Goal: Check status: Check status

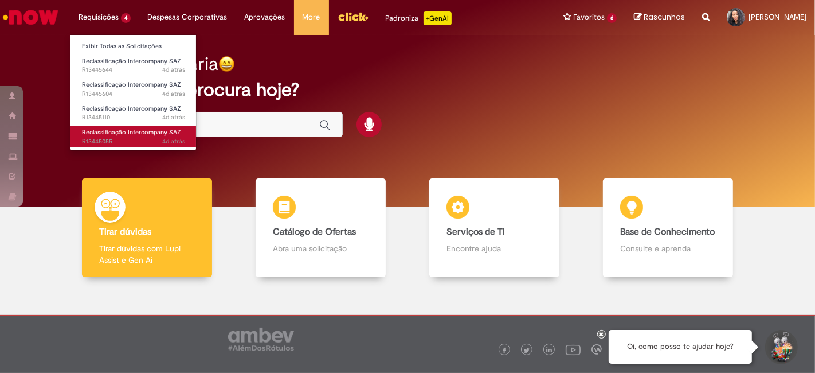
click at [121, 138] on span "4d atrás 4 dias atrás R13445055" at bounding box center [133, 141] width 103 height 9
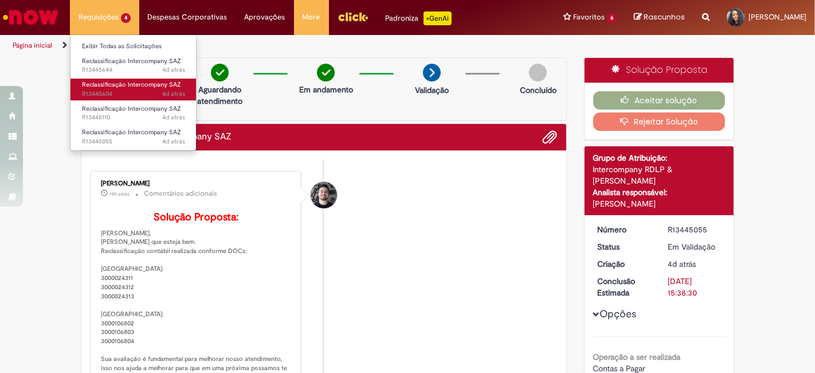
click at [123, 89] on span "4d atrás 4 dias atrás R13445604" at bounding box center [133, 93] width 103 height 9
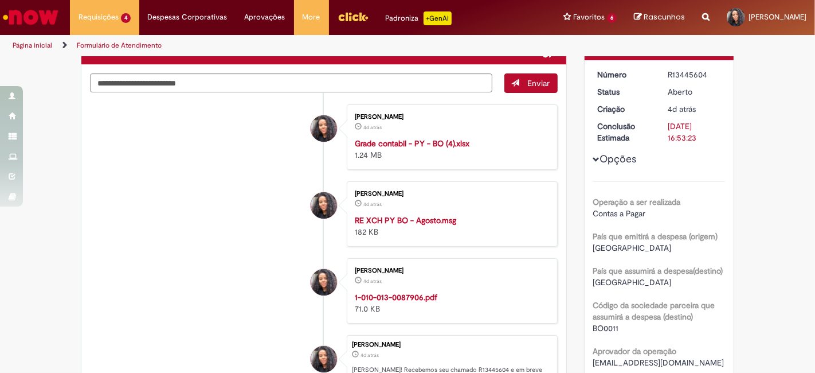
scroll to position [65, 0]
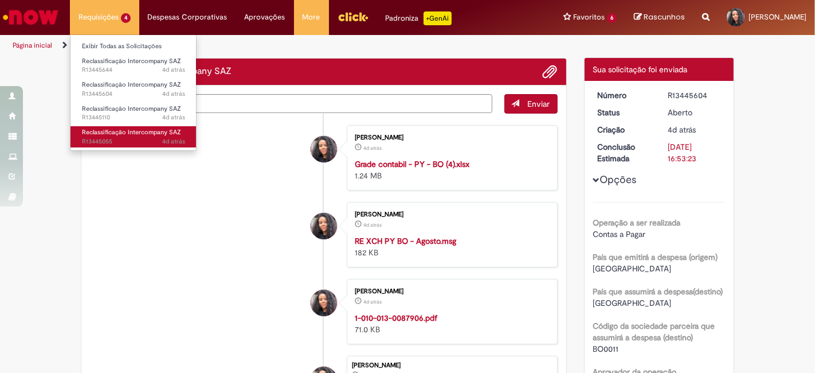
click at [139, 139] on span "4d atrás 4 dias atrás R13445055" at bounding box center [133, 141] width 103 height 9
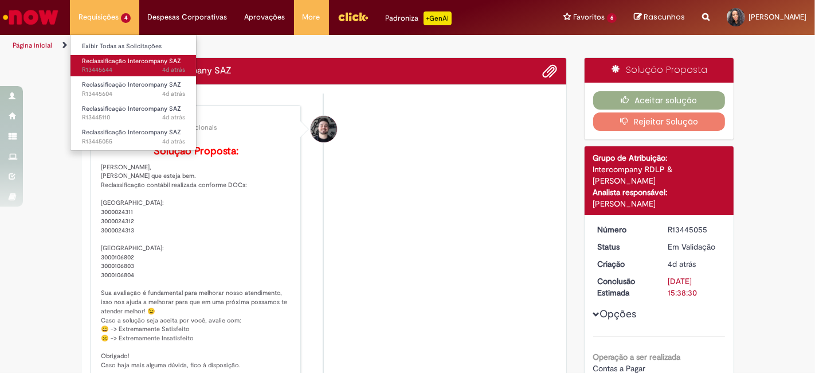
click at [111, 67] on span "4d atrás 4 dias atrás R13445644" at bounding box center [133, 69] width 103 height 9
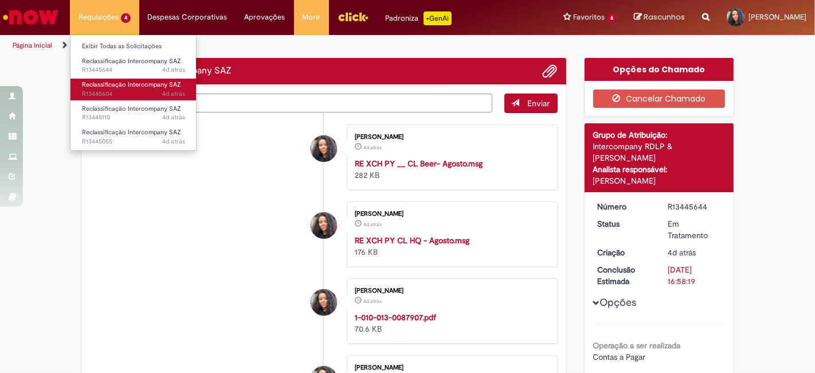
click at [114, 89] on span "4d atrás 4 dias atrás R13445604" at bounding box center [133, 93] width 103 height 9
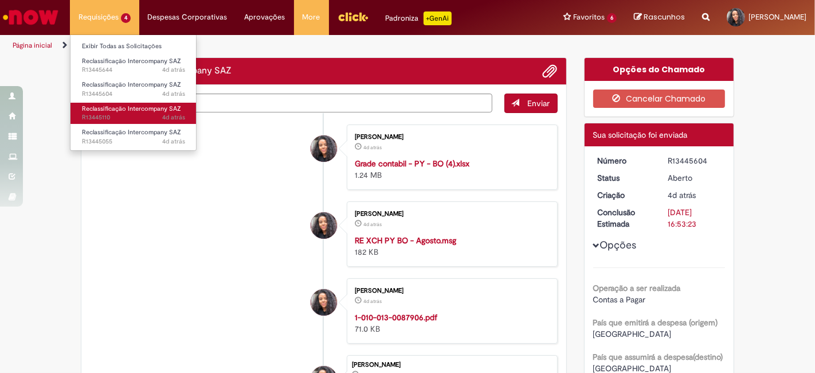
click at [119, 115] on span "4d atrás 4 dias atrás R13445110" at bounding box center [133, 117] width 103 height 9
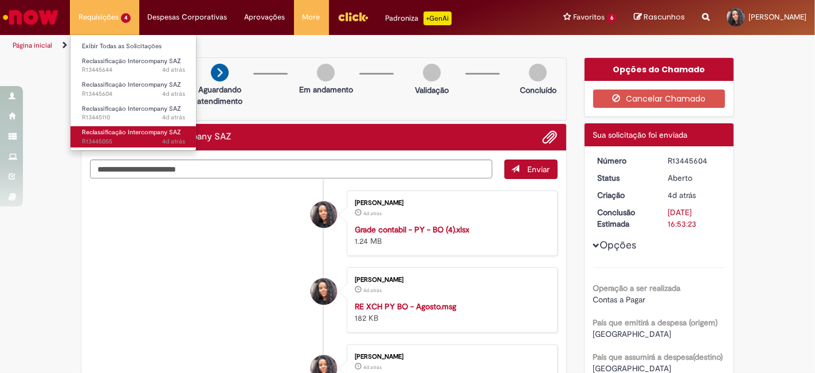
click at [121, 132] on span "Reclassificação Intercompany SAZ" at bounding box center [131, 132] width 99 height 9
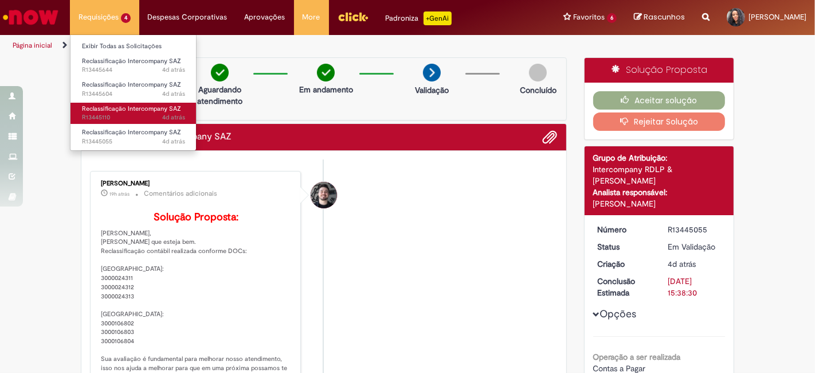
click at [116, 117] on span "4d atrás 4 dias atrás R13445110" at bounding box center [133, 117] width 103 height 9
